Goal: Task Accomplishment & Management: Use online tool/utility

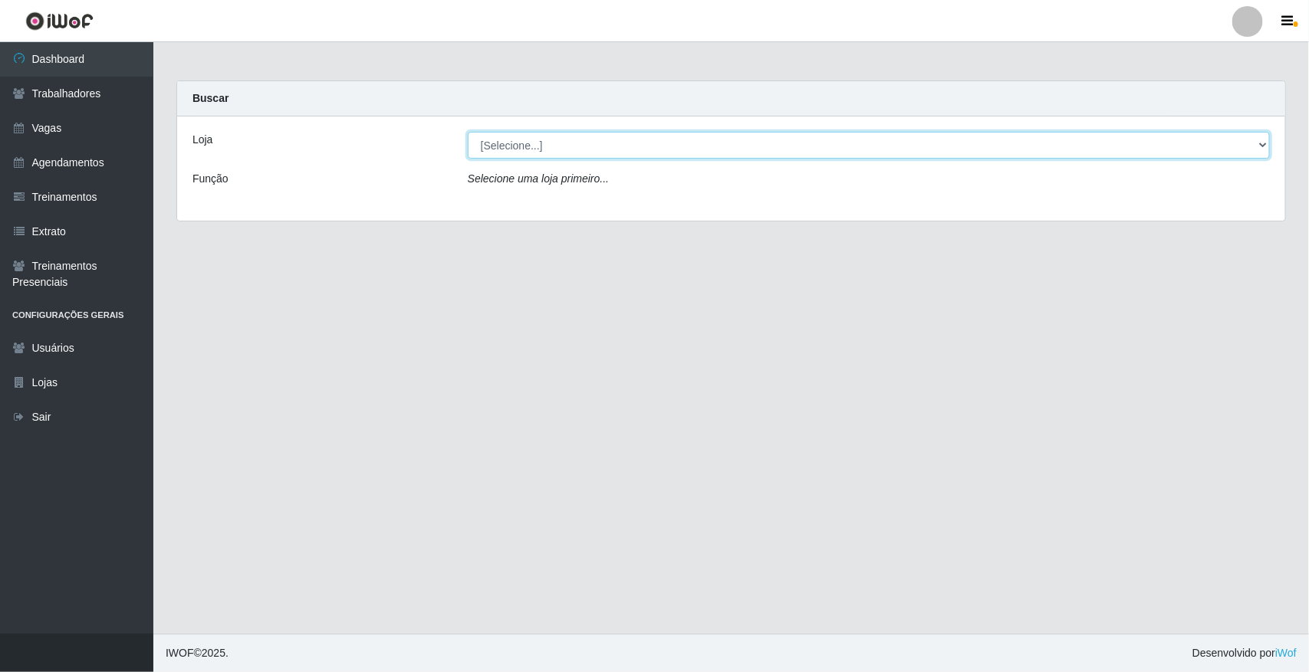
click at [1261, 136] on select "[Selecione...] [GEOGRAPHIC_DATA]" at bounding box center [869, 145] width 802 height 27
select select "65"
click at [468, 132] on select "[Selecione...] [GEOGRAPHIC_DATA]" at bounding box center [869, 145] width 802 height 27
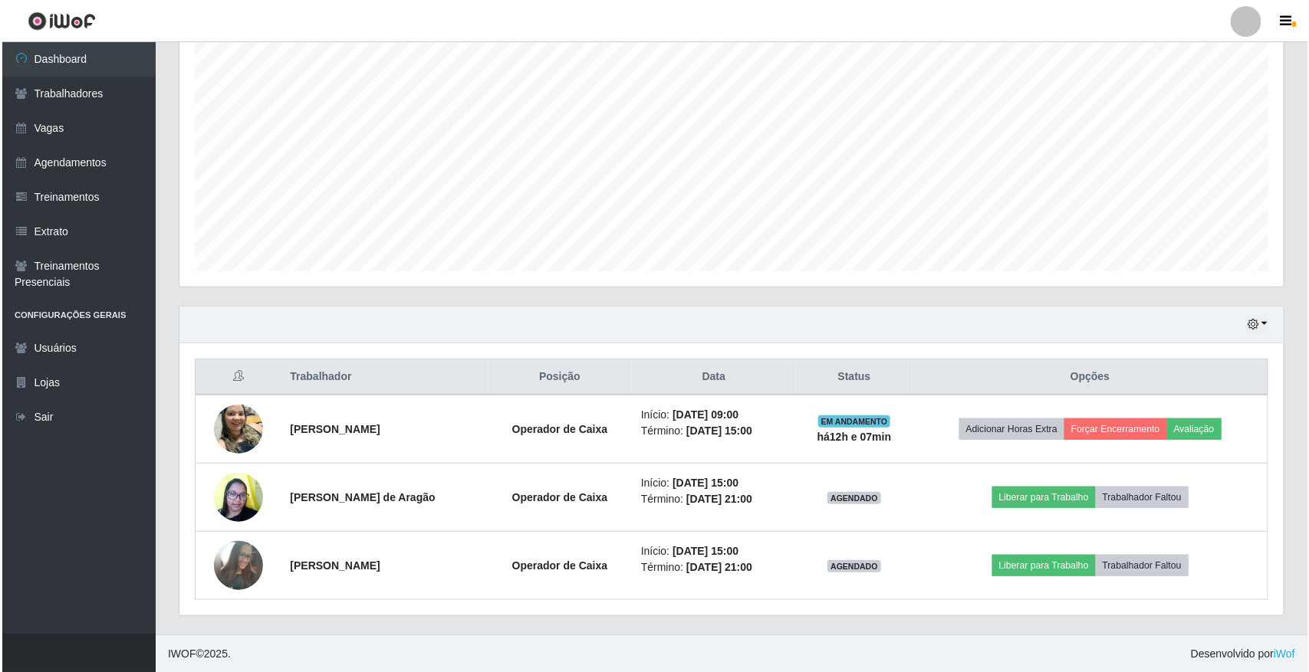
scroll to position [280, 0]
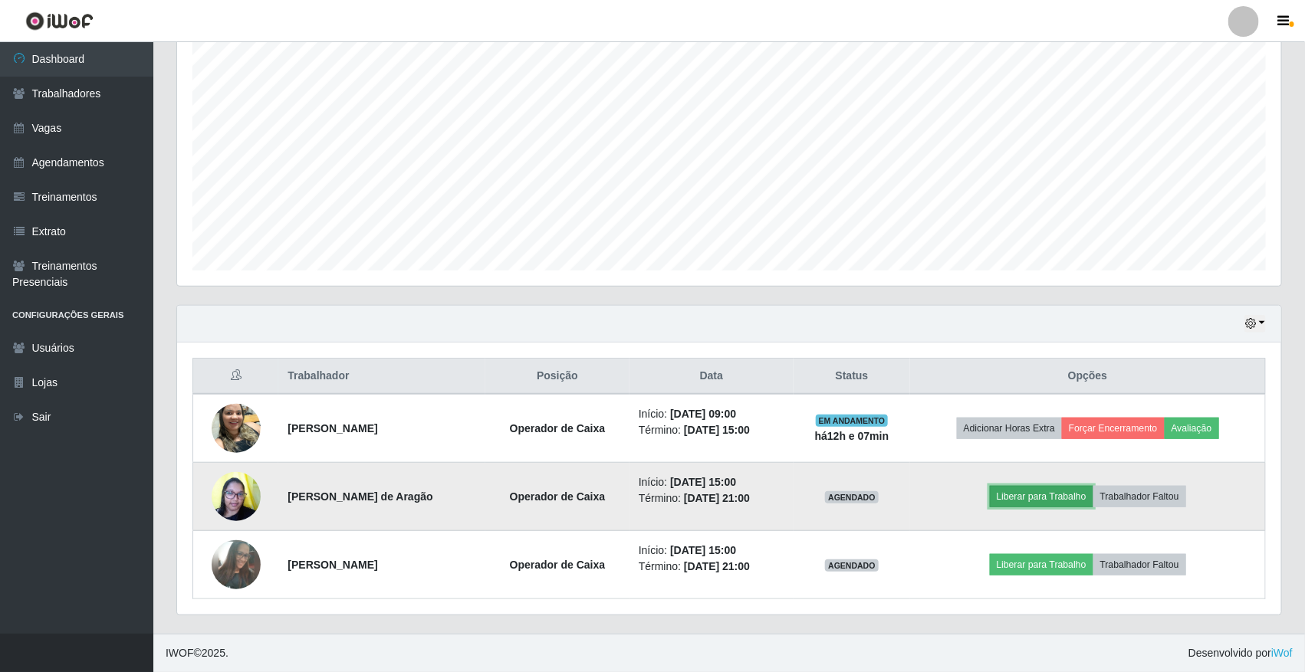
click at [1030, 487] on button "Liberar para Trabalho" at bounding box center [1042, 496] width 104 height 21
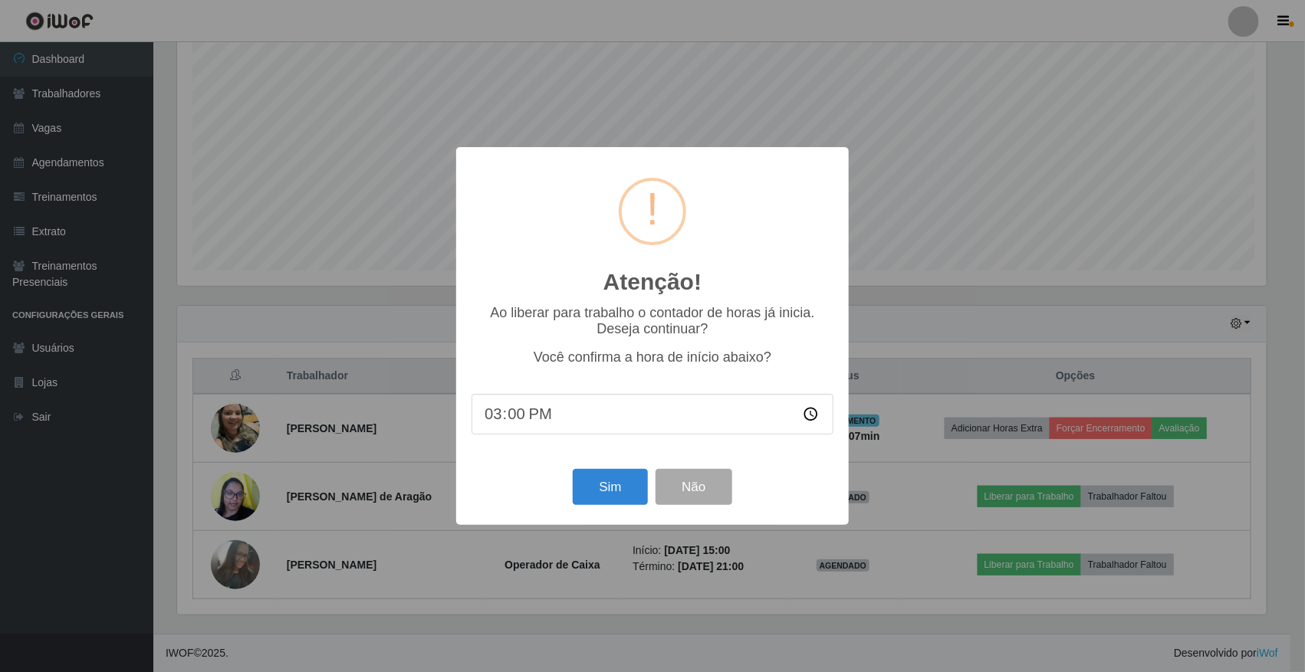
scroll to position [319, 1093]
click at [591, 485] on button "Sim" at bounding box center [612, 487] width 74 height 36
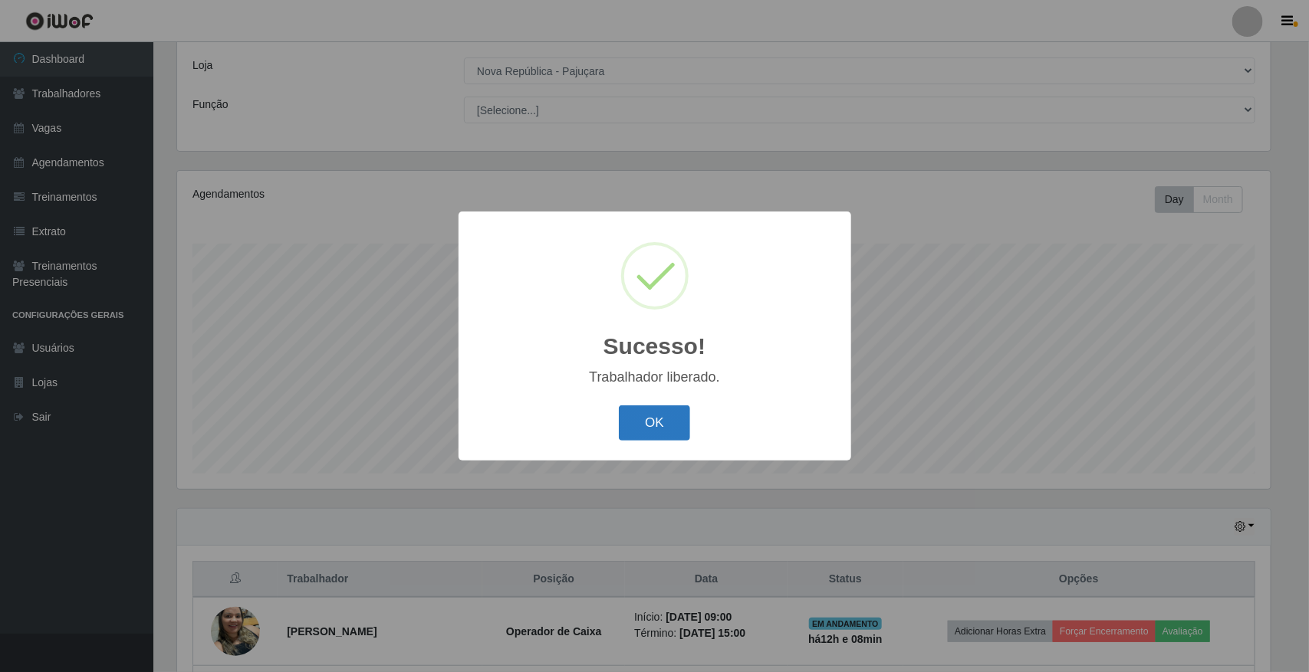
drag, startPoint x: 641, startPoint y: 420, endPoint x: 679, endPoint y: 410, distance: 39.6
click at [642, 419] on button "OK" at bounding box center [654, 424] width 71 height 36
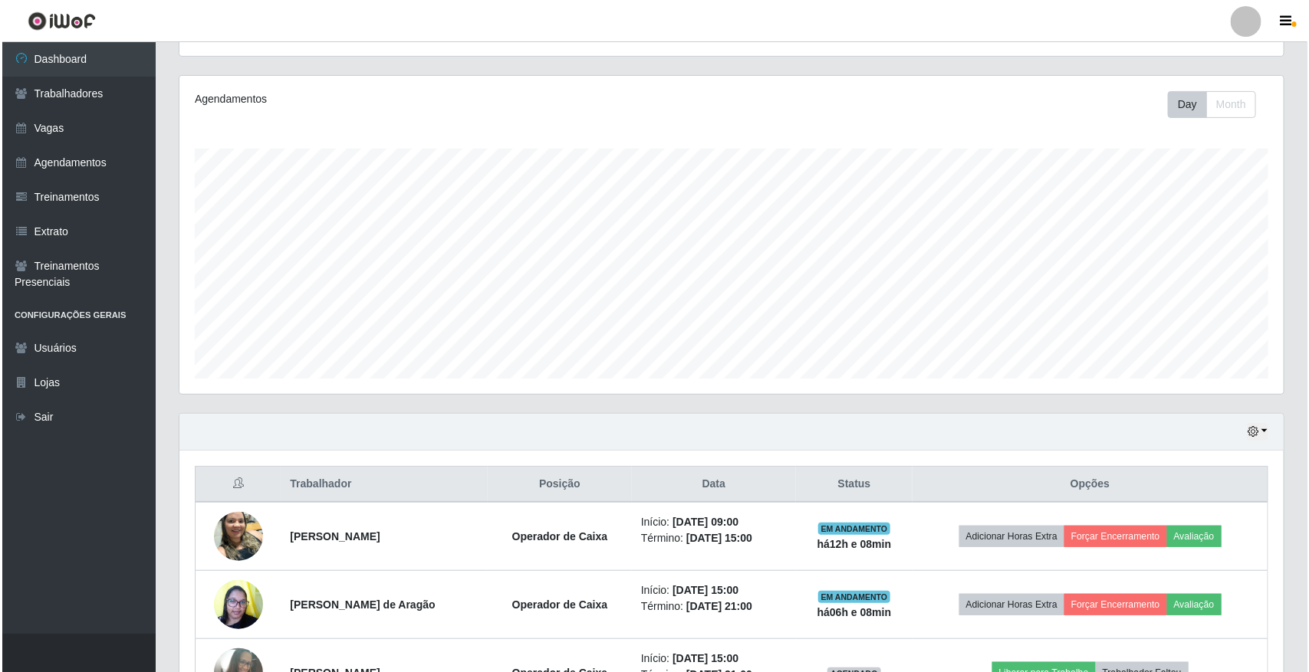
scroll to position [272, 0]
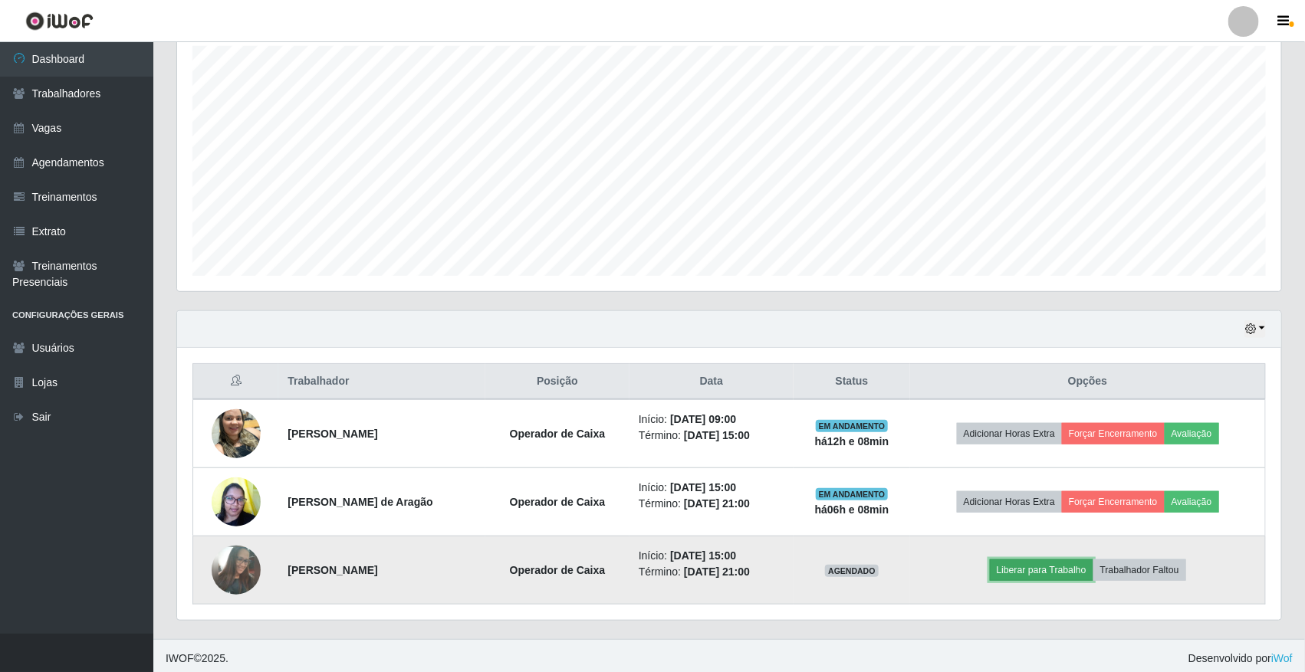
click at [1063, 573] on button "Liberar para Trabalho" at bounding box center [1042, 570] width 104 height 21
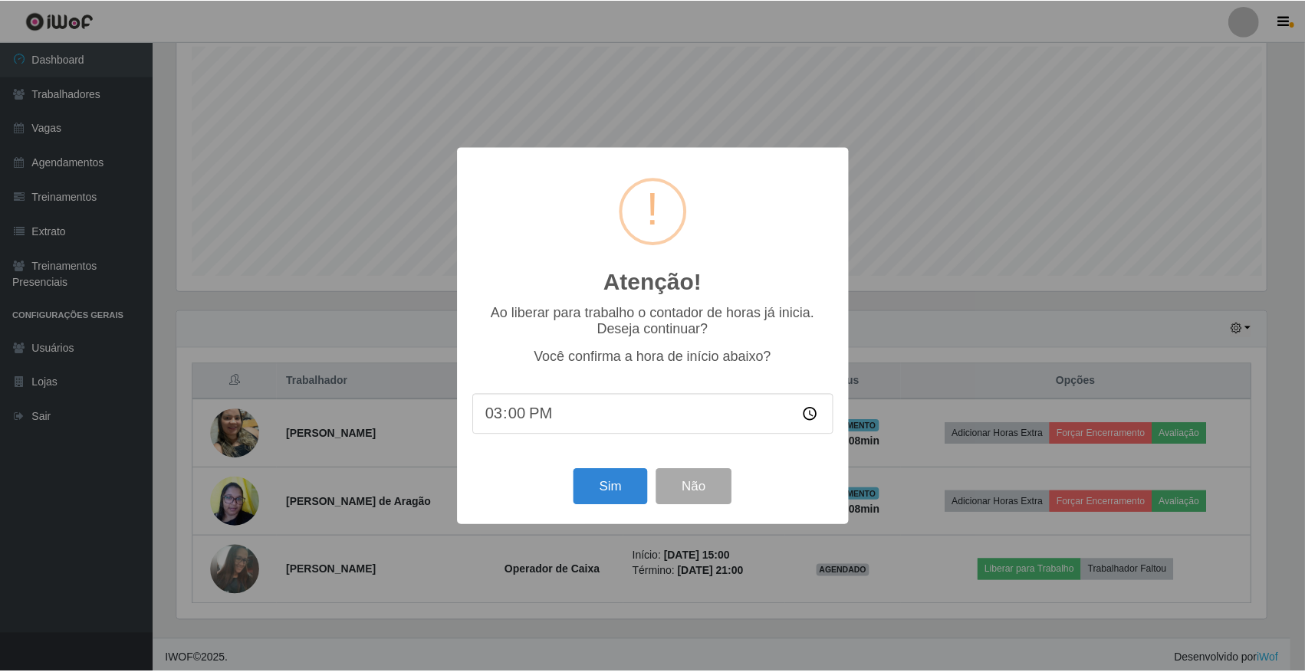
scroll to position [319, 1093]
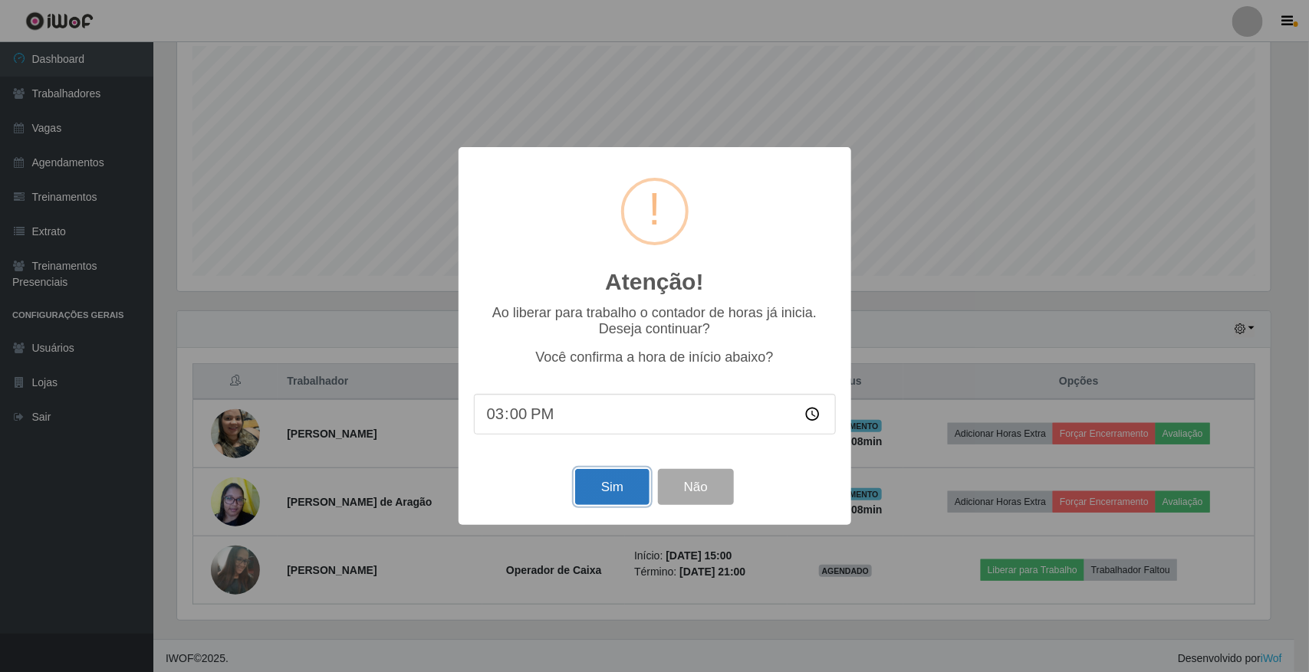
click at [595, 488] on button "Sim" at bounding box center [612, 487] width 74 height 36
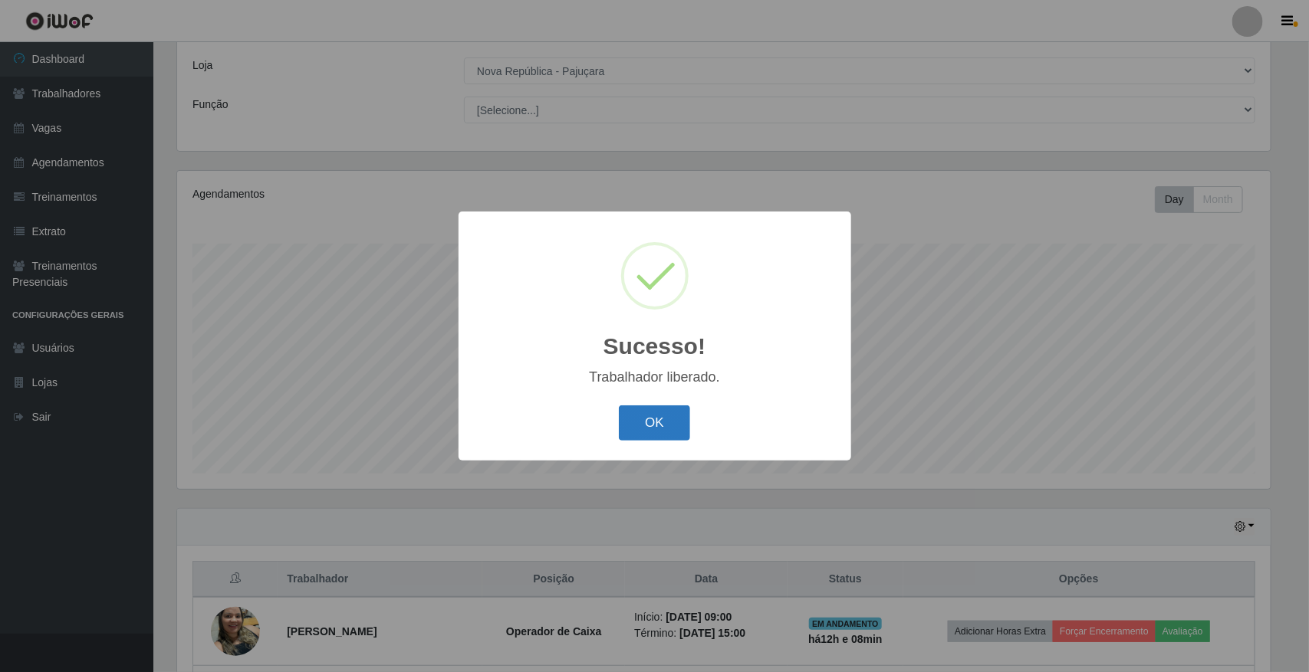
click at [642, 428] on button "OK" at bounding box center [654, 424] width 71 height 36
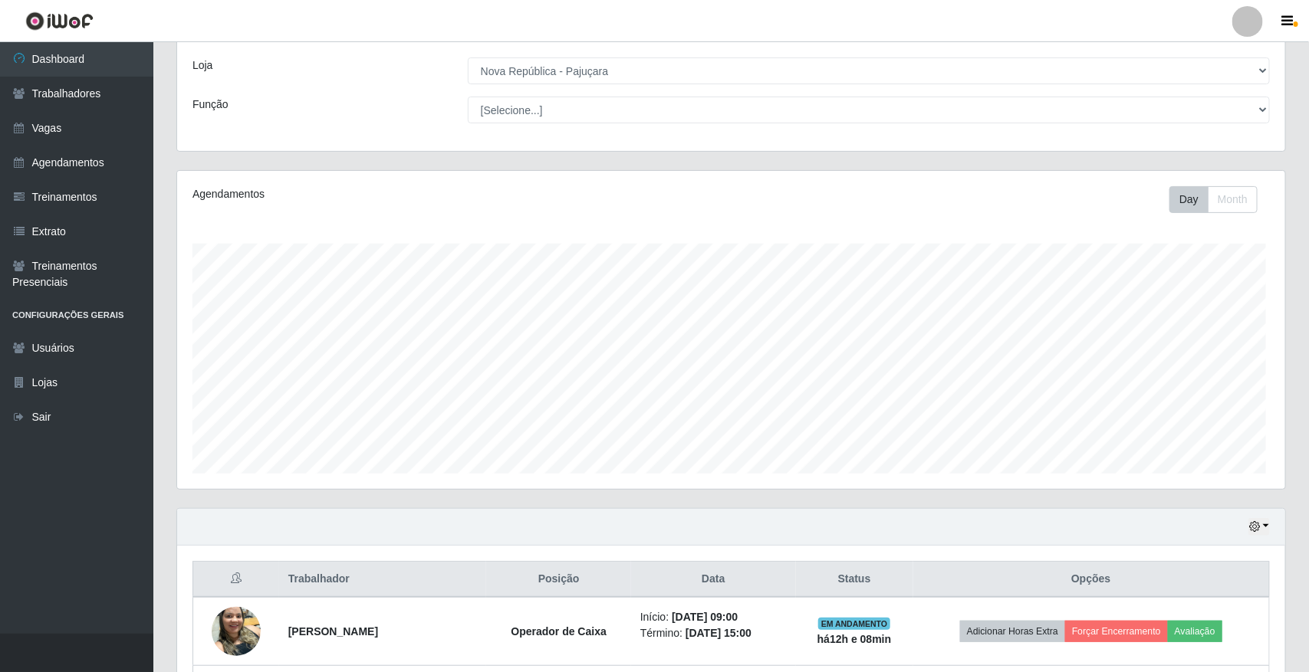
scroll to position [319, 1104]
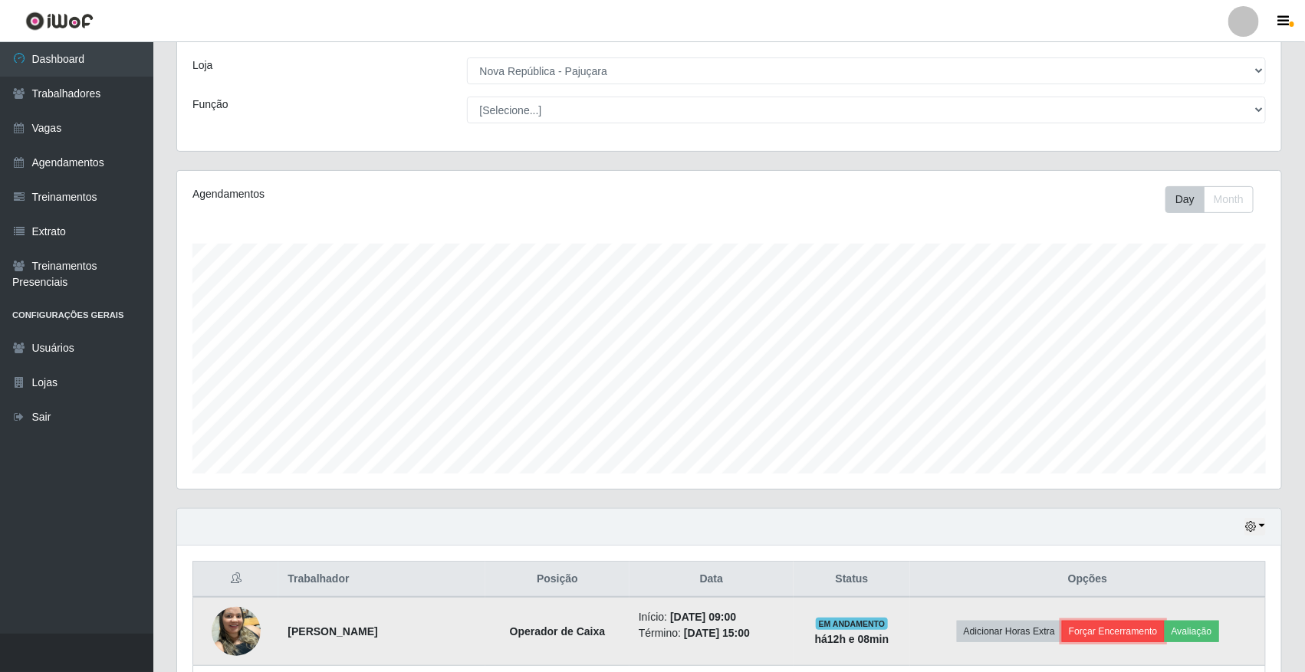
click at [1147, 635] on button "Forçar Encerramento" at bounding box center [1113, 631] width 103 height 21
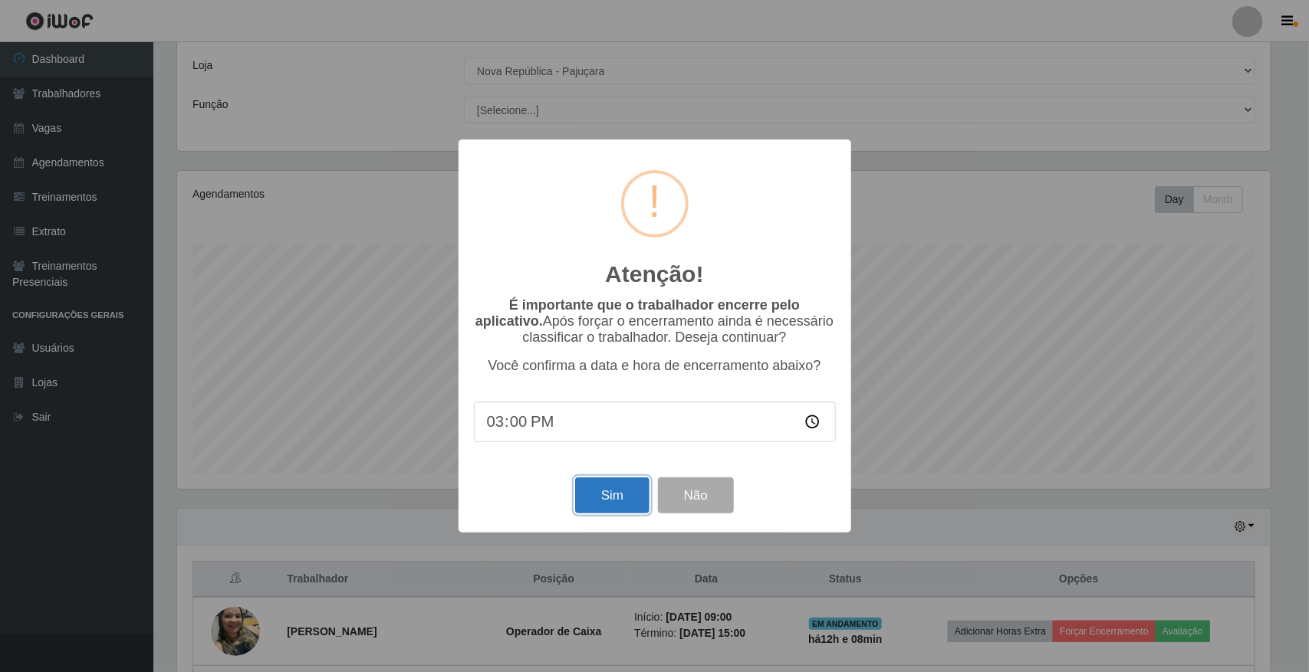
click at [587, 495] on button "Sim" at bounding box center [612, 496] width 74 height 36
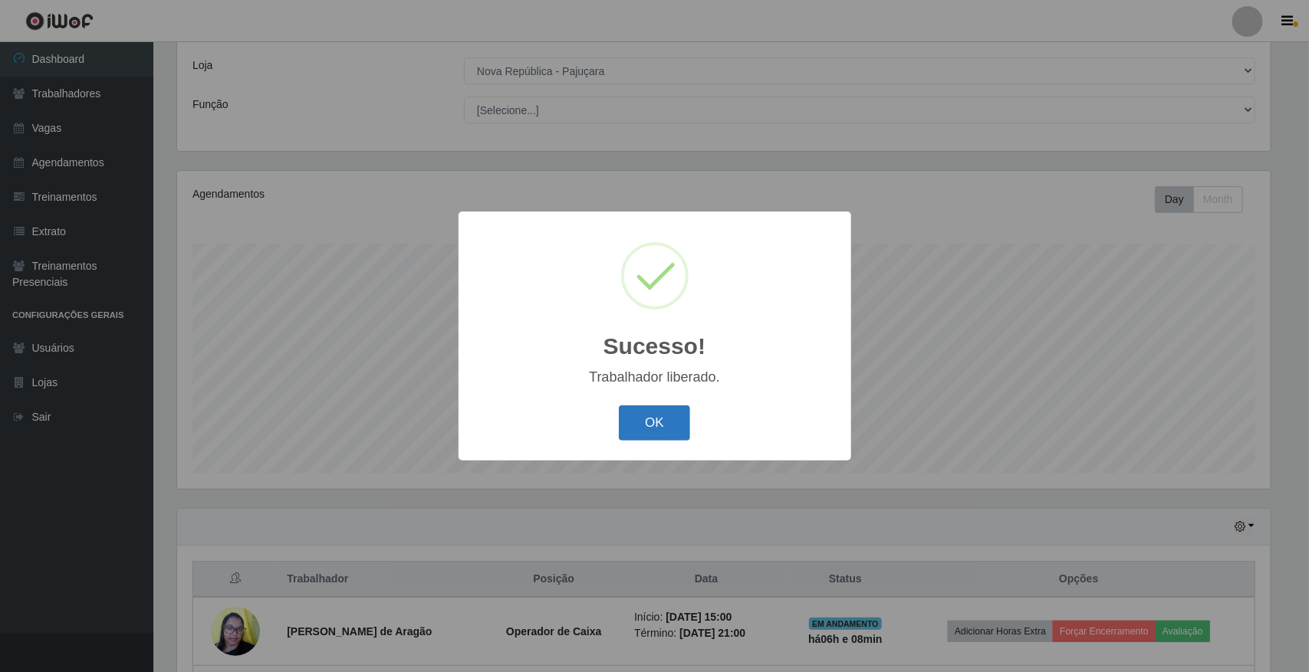
click at [672, 416] on button "OK" at bounding box center [654, 424] width 71 height 36
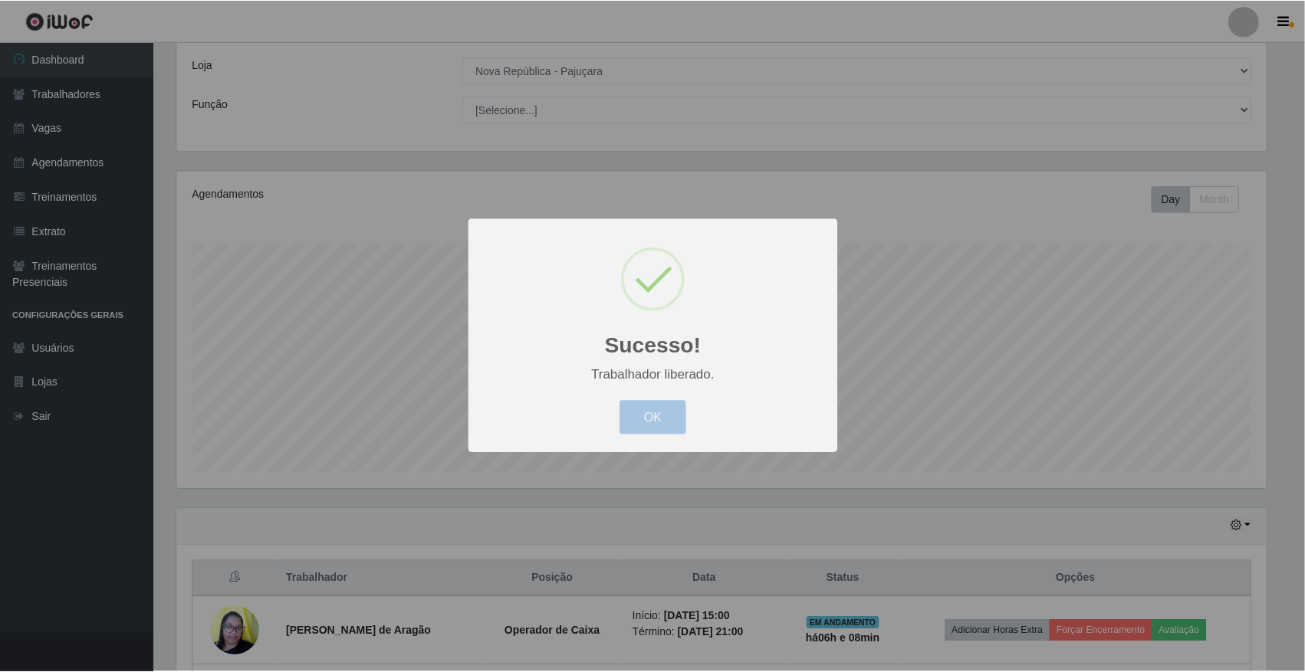
scroll to position [0, 0]
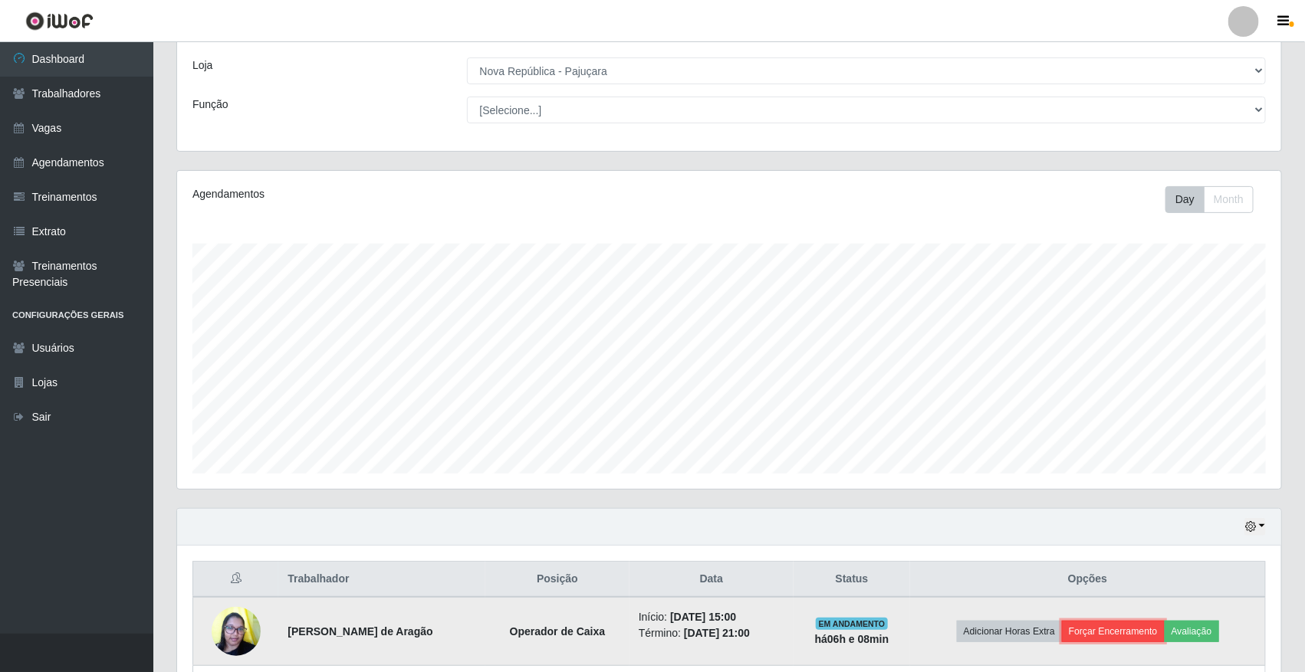
click at [1132, 623] on button "Forçar Encerramento" at bounding box center [1113, 631] width 103 height 21
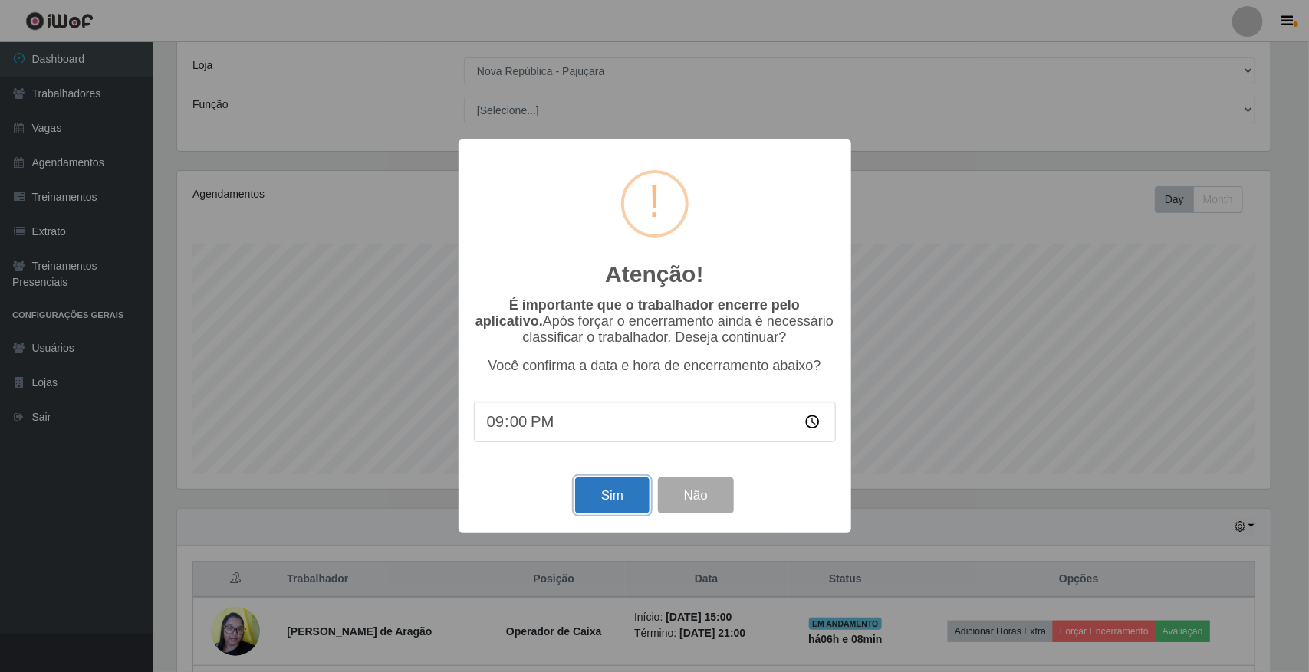
click at [617, 489] on button "Sim" at bounding box center [612, 496] width 74 height 36
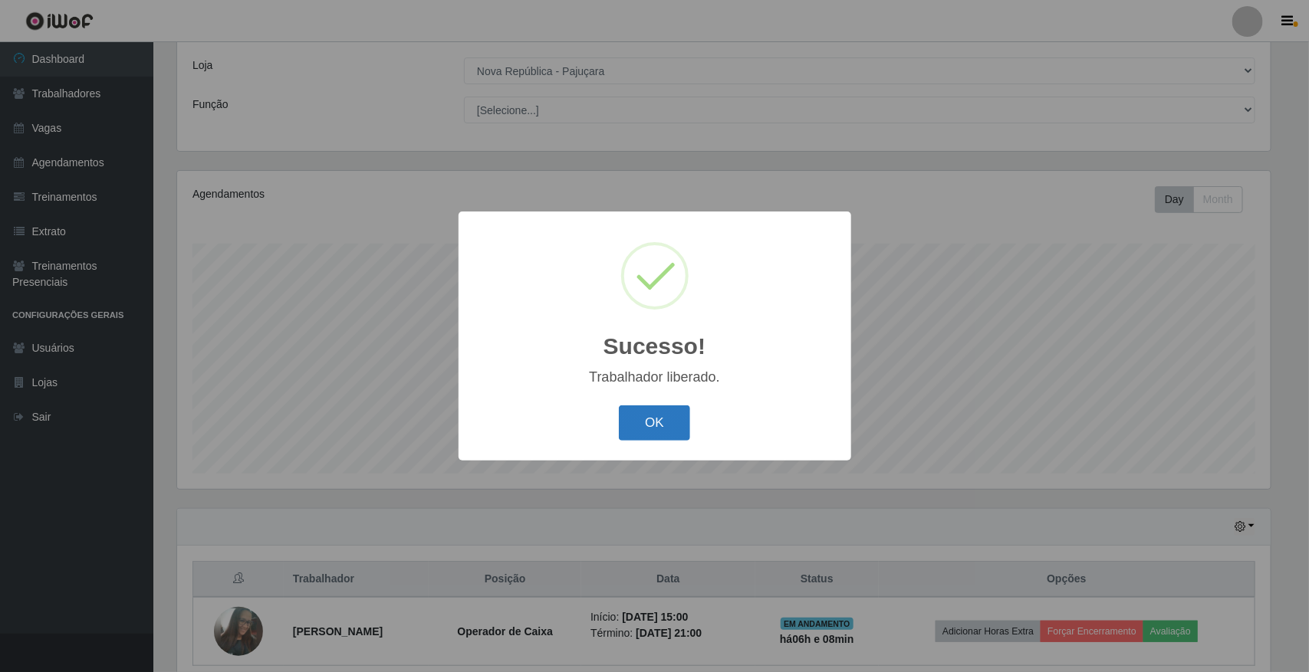
click at [662, 431] on button "OK" at bounding box center [654, 424] width 71 height 36
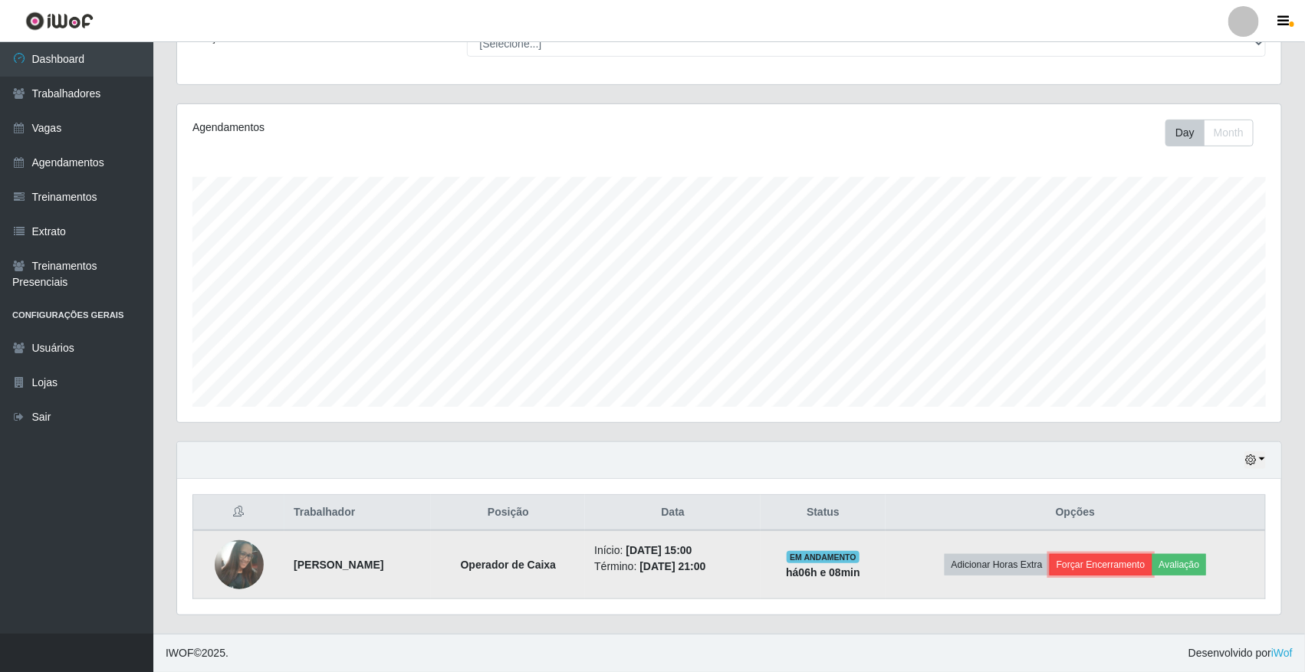
click at [1132, 560] on button "Forçar Encerramento" at bounding box center [1101, 564] width 103 height 21
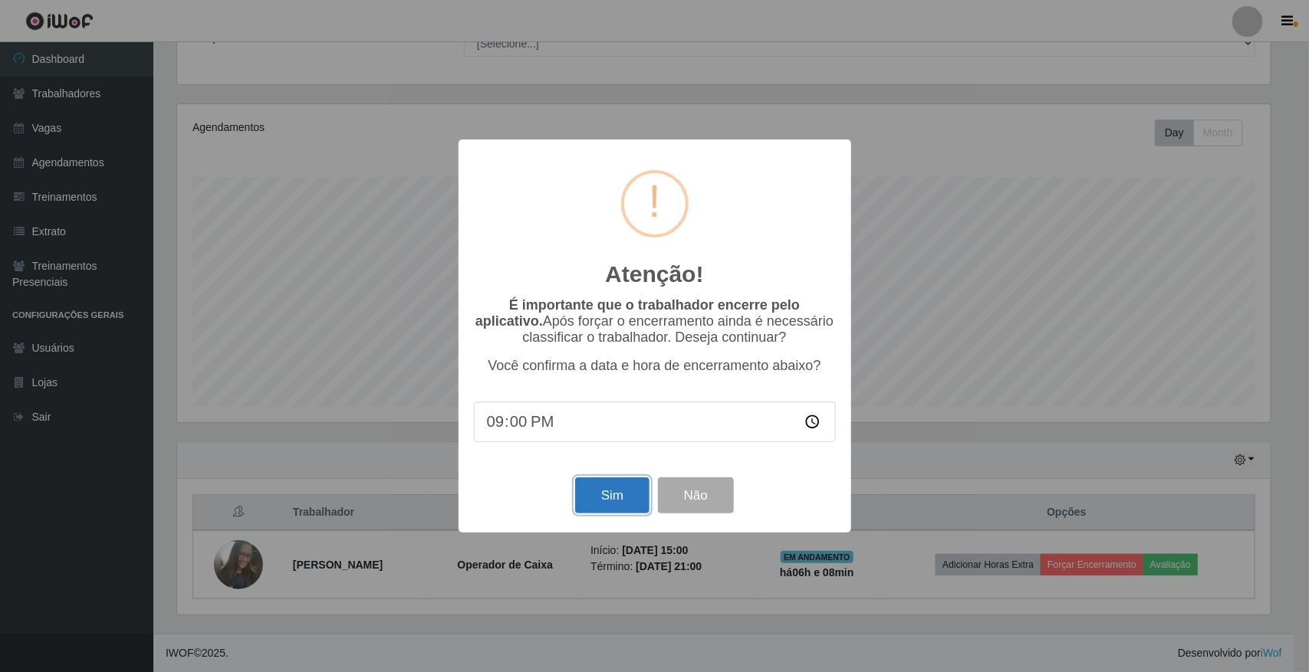
click at [604, 497] on button "Sim" at bounding box center [612, 496] width 74 height 36
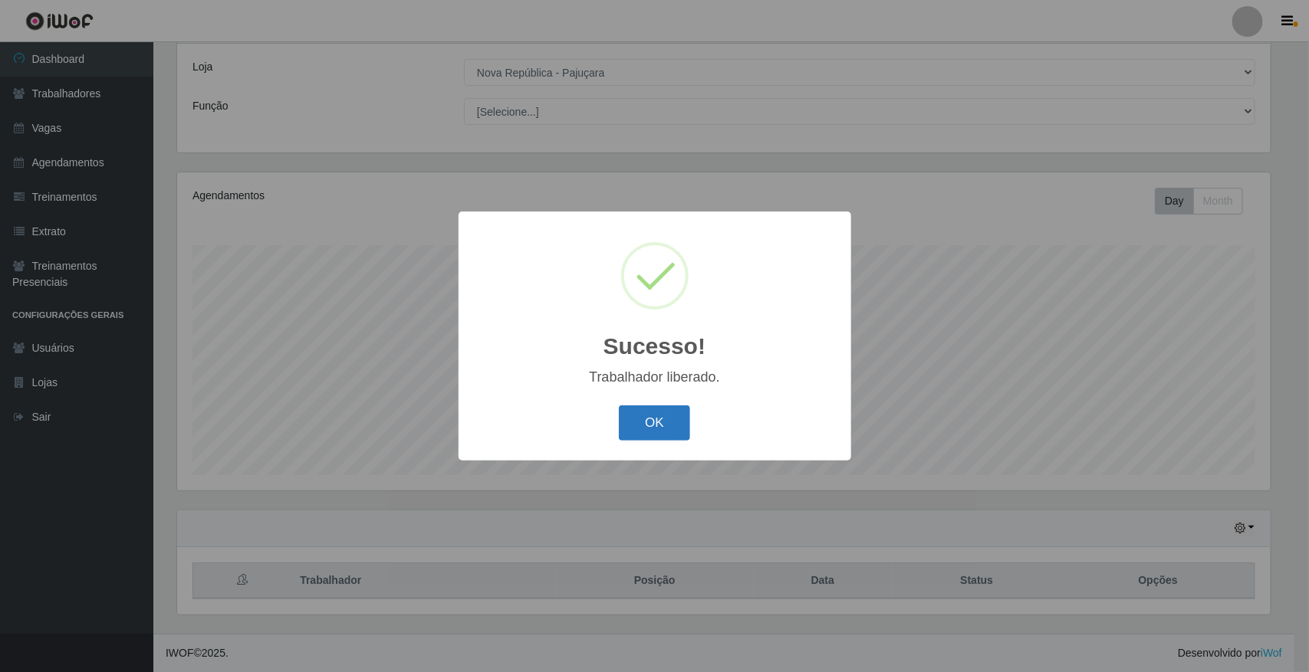
click at [675, 419] on button "OK" at bounding box center [654, 424] width 71 height 36
